Goal: Communication & Community: Answer question/provide support

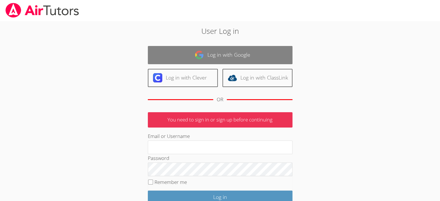
click at [231, 52] on link "Log in with Google" at bounding box center [220, 55] width 145 height 18
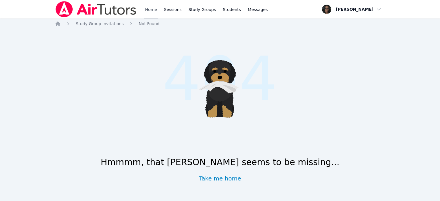
click at [152, 10] on link "Home" at bounding box center [151, 9] width 14 height 19
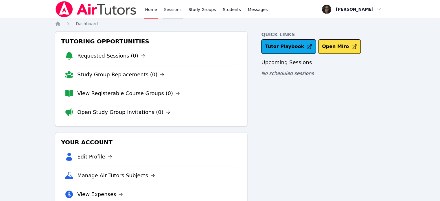
click at [174, 11] on link "Sessions" at bounding box center [173, 9] width 20 height 19
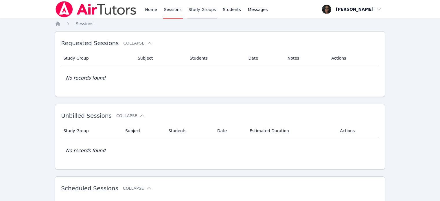
click at [196, 11] on link "Study Groups" at bounding box center [202, 9] width 30 height 19
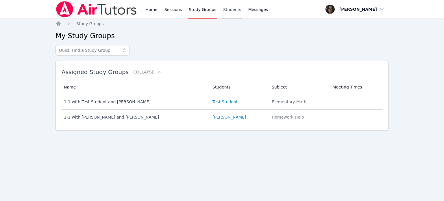
click at [222, 11] on link "Students" at bounding box center [232, 9] width 20 height 19
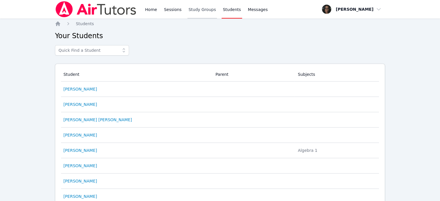
click at [201, 10] on link "Study Groups" at bounding box center [202, 9] width 30 height 19
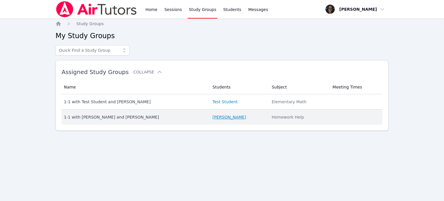
click at [213, 120] on link "Aaron Bonnan" at bounding box center [230, 117] width 34 height 6
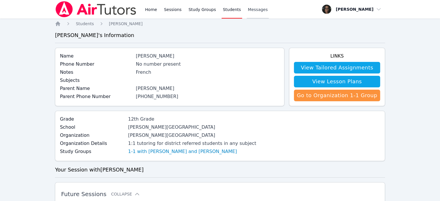
click at [247, 13] on link "Messages" at bounding box center [258, 9] width 22 height 19
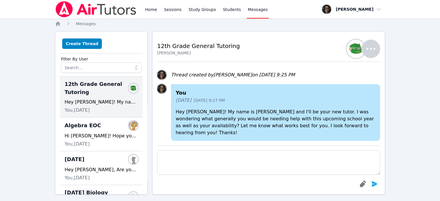
scroll to position [5, 0]
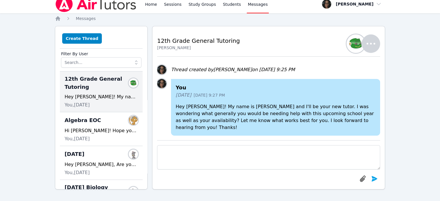
click at [356, 45] on img "button" at bounding box center [356, 43] width 19 height 19
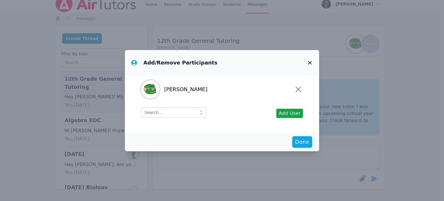
click at [308, 64] on icon "button" at bounding box center [309, 62] width 3 height 3
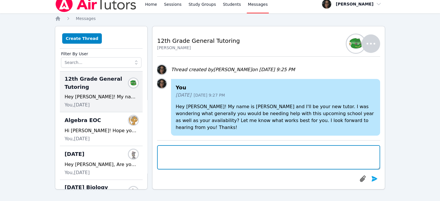
click at [232, 156] on textarea at bounding box center [268, 157] width 223 height 24
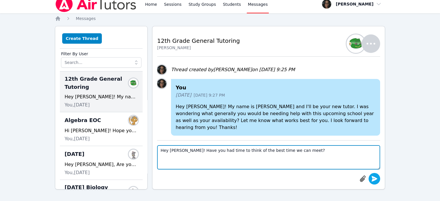
type textarea "Hey Aaron! Have you had time to think of the best time we can meet?"
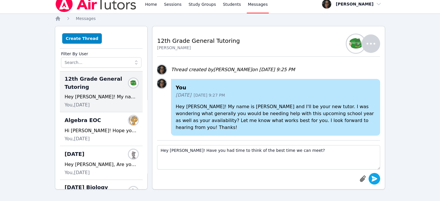
click at [373, 177] on icon "submit" at bounding box center [374, 178] width 6 height 5
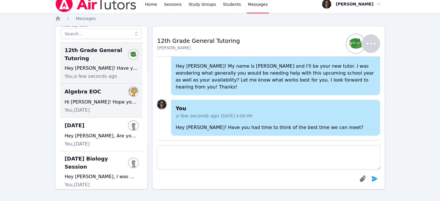
scroll to position [0, 0]
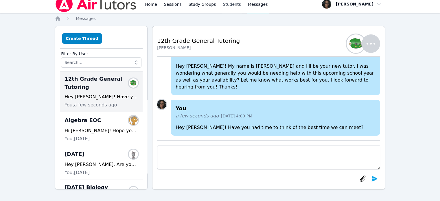
click at [222, 5] on link "Students" at bounding box center [232, 4] width 20 height 19
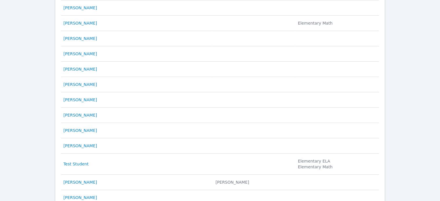
scroll to position [303, 0]
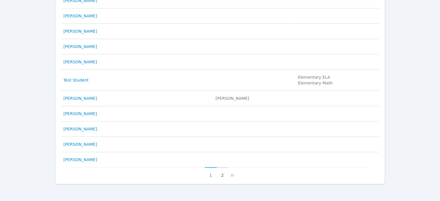
click at [223, 172] on button "2" at bounding box center [223, 172] width 12 height 11
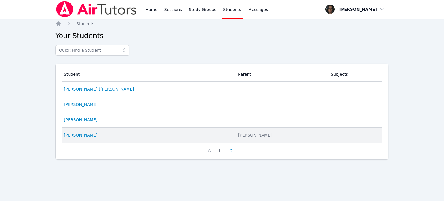
click at [84, 135] on link "Aaron Bonnan" at bounding box center [81, 135] width 34 height 6
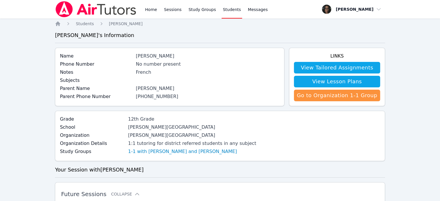
click at [146, 96] on link "(831) 704-4247" at bounding box center [157, 96] width 43 height 5
